Goal: Information Seeking & Learning: Learn about a topic

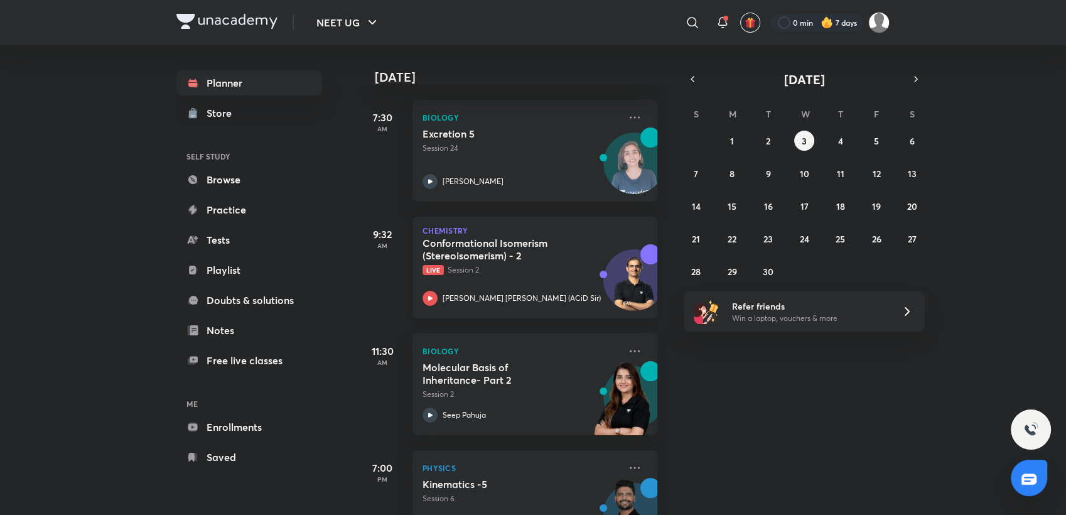
scroll to position [116, 0]
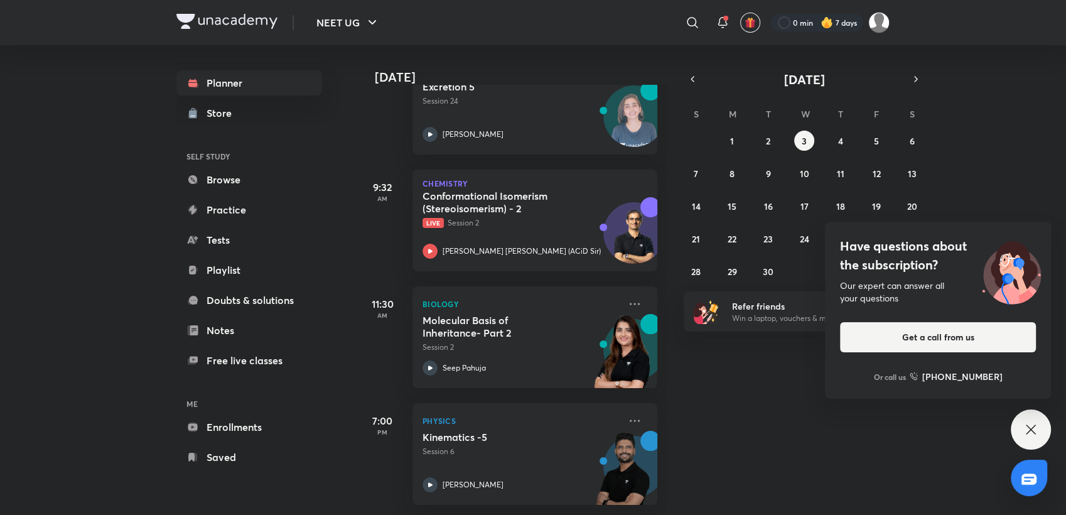
click at [1033, 433] on icon at bounding box center [1030, 429] width 15 height 15
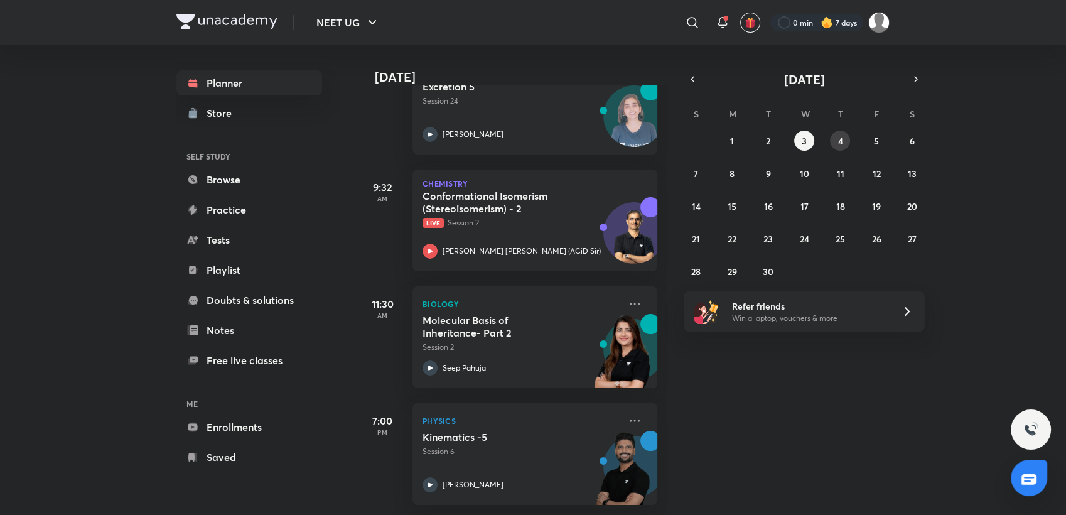
click at [841, 143] on abbr "4" at bounding box center [839, 141] width 5 height 12
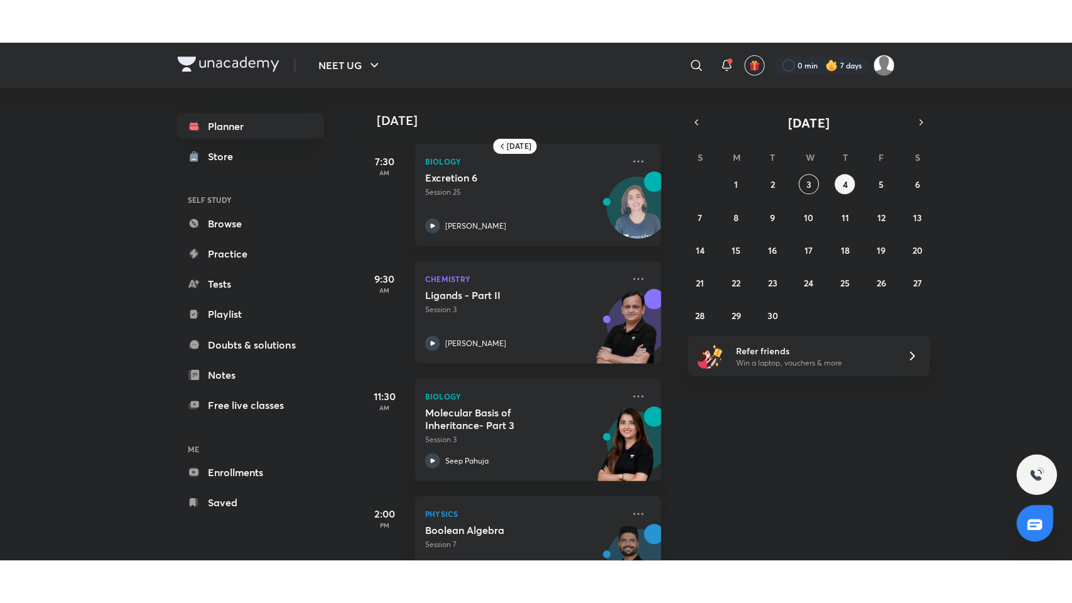
scroll to position [0, 0]
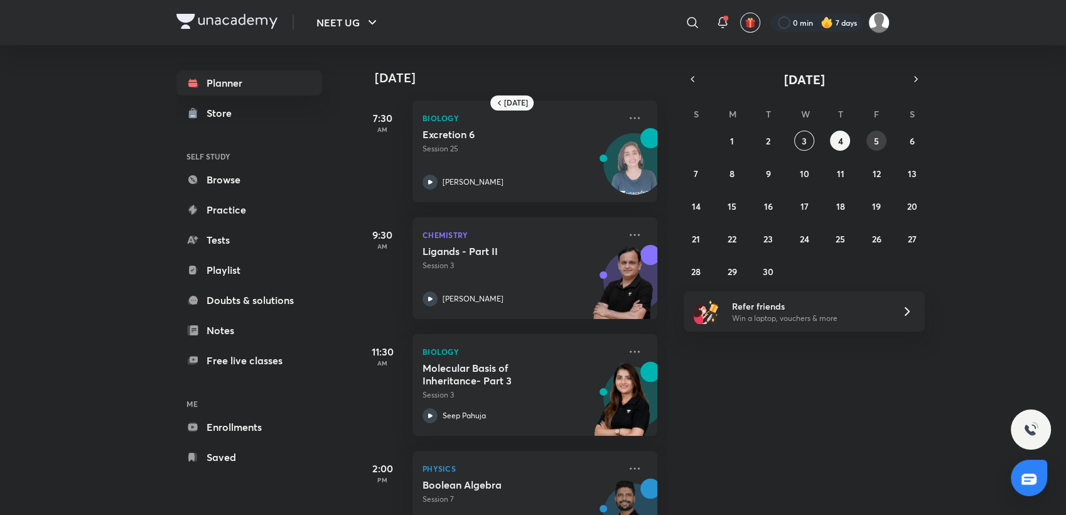
click at [880, 139] on button "5" at bounding box center [876, 141] width 20 height 20
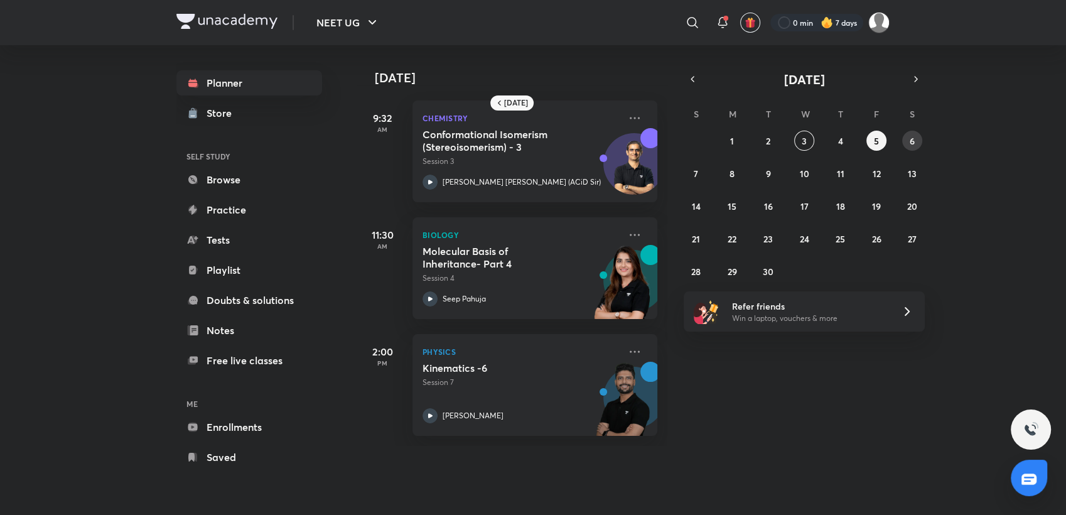
click at [912, 141] on abbr "6" at bounding box center [912, 141] width 5 height 12
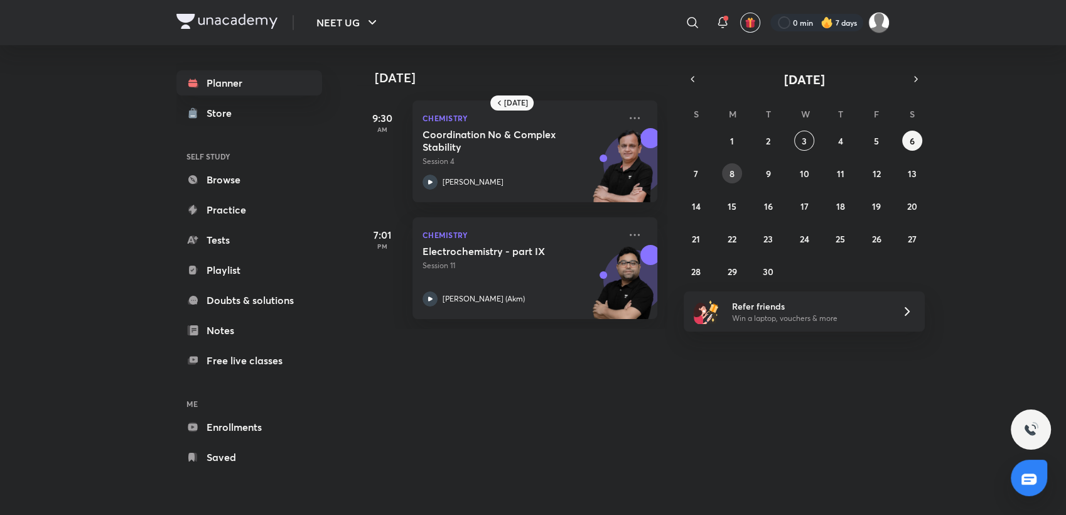
click at [730, 169] on abbr "8" at bounding box center [731, 174] width 5 height 12
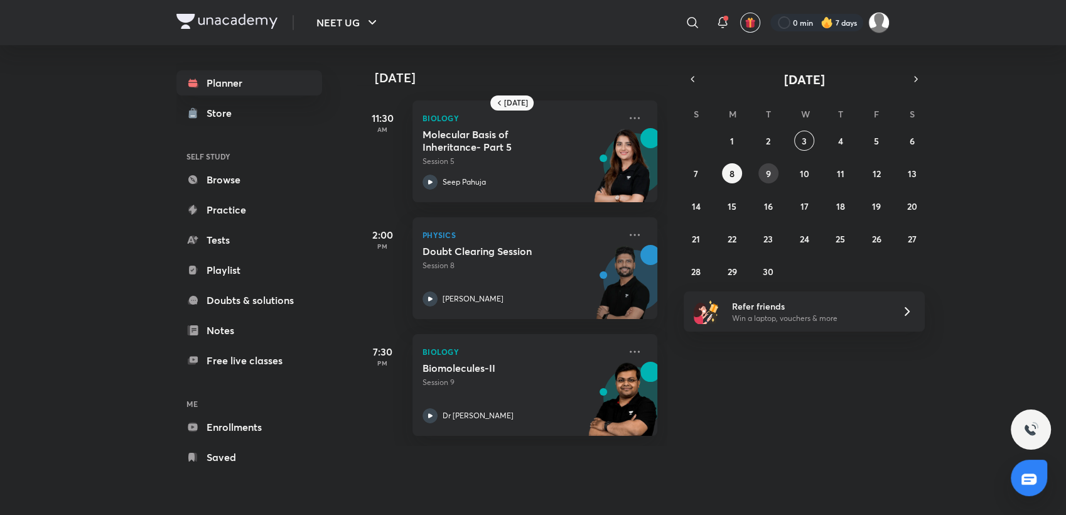
click at [768, 177] on abbr "9" at bounding box center [768, 174] width 5 height 12
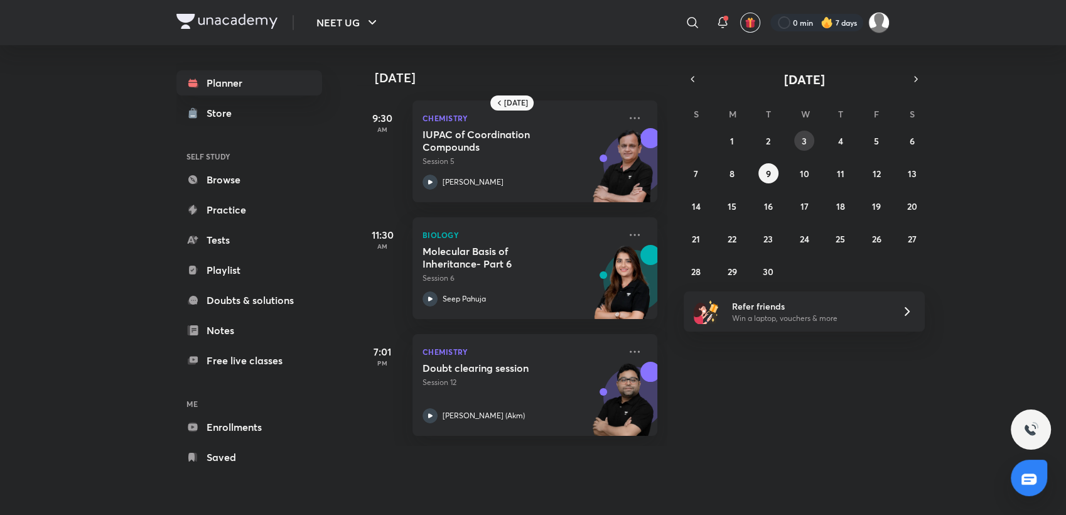
click at [797, 141] on button "3" at bounding box center [804, 141] width 20 height 20
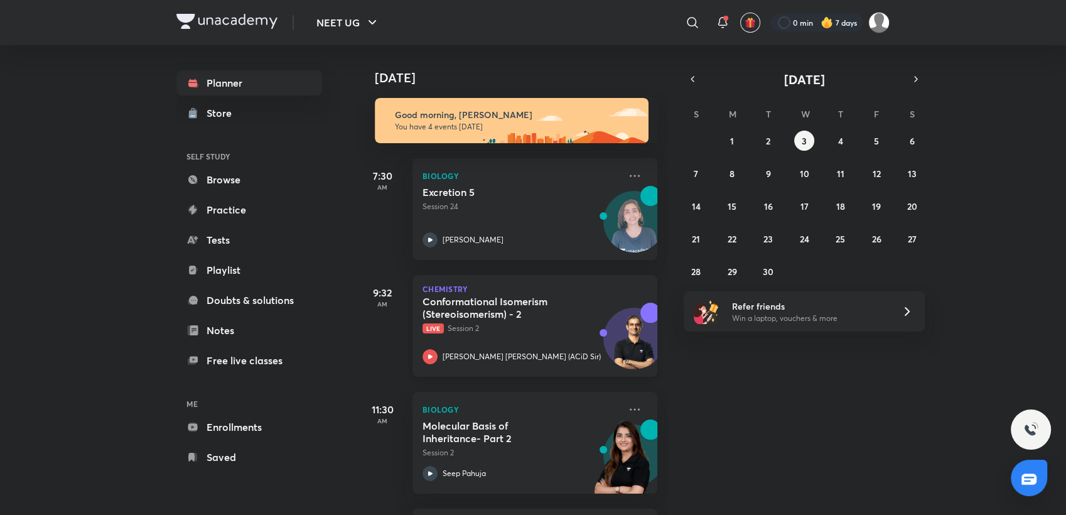
click at [512, 279] on div "Chemistry Conformational Isomerism (Stereoisomerism) - 2 Live Session 2 [PERSON…" at bounding box center [534, 326] width 245 height 102
click at [767, 141] on abbr "2" at bounding box center [768, 141] width 4 height 12
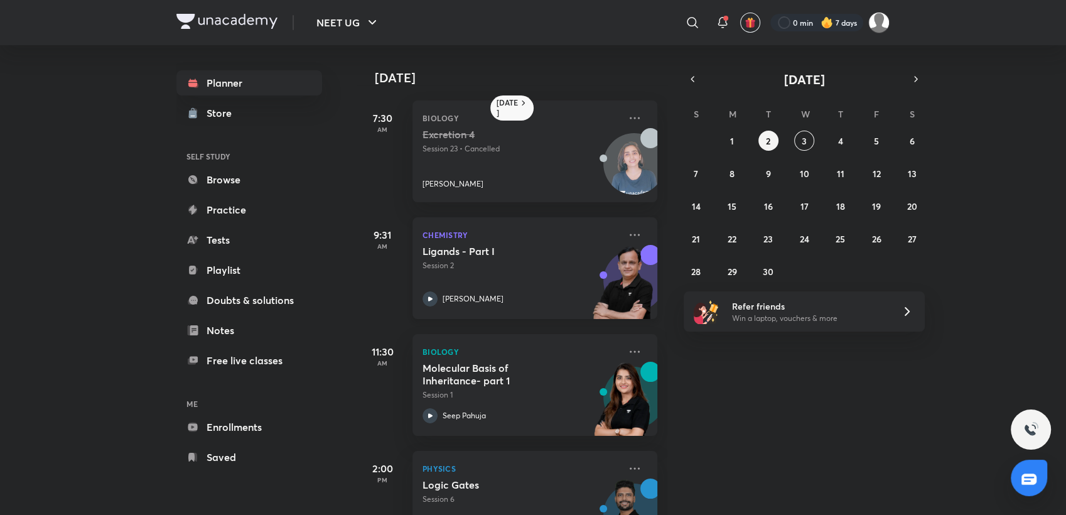
click at [524, 269] on p "Session 2" at bounding box center [520, 265] width 197 height 11
